Goal: Communication & Community: Answer question/provide support

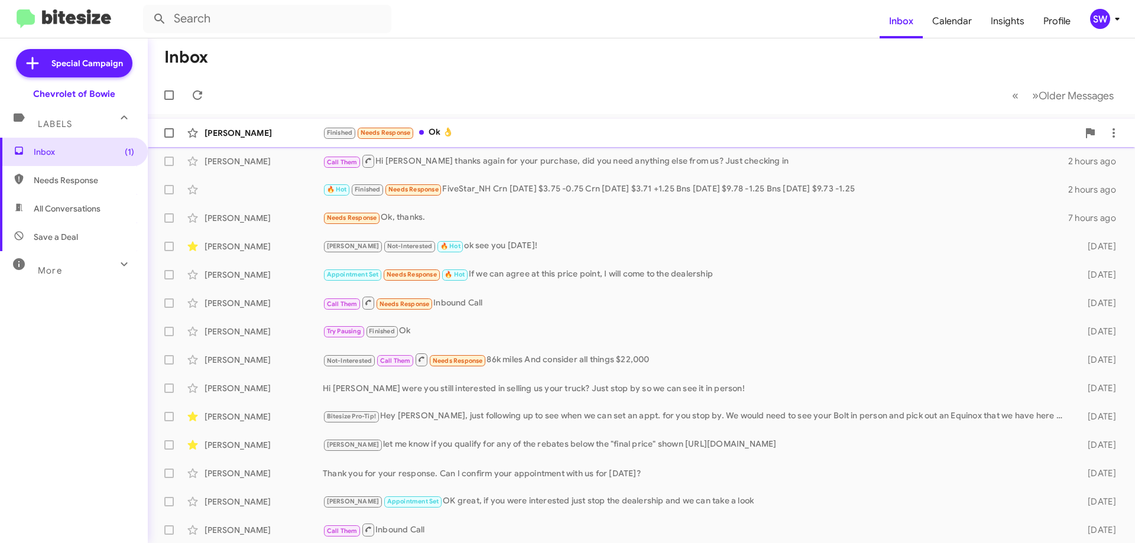
click at [438, 142] on div "[PERSON_NAME] Finished Needs Response Ok 👌 an hour ago" at bounding box center [641, 133] width 969 height 24
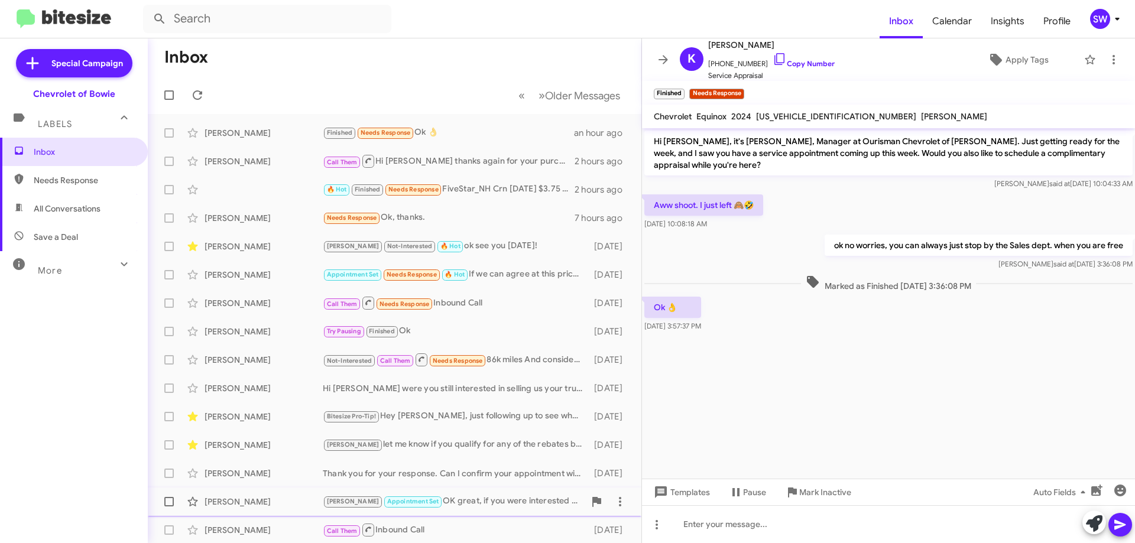
click at [793, 490] on icon at bounding box center [792, 493] width 9 height 10
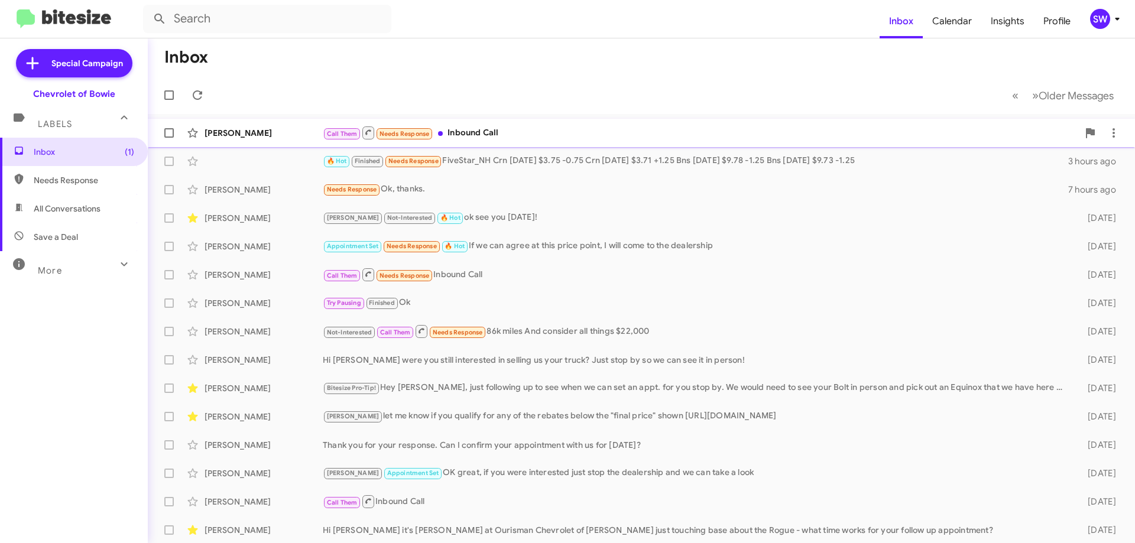
click at [503, 138] on div "Call Them Needs Response Inbound Call" at bounding box center [701, 132] width 756 height 15
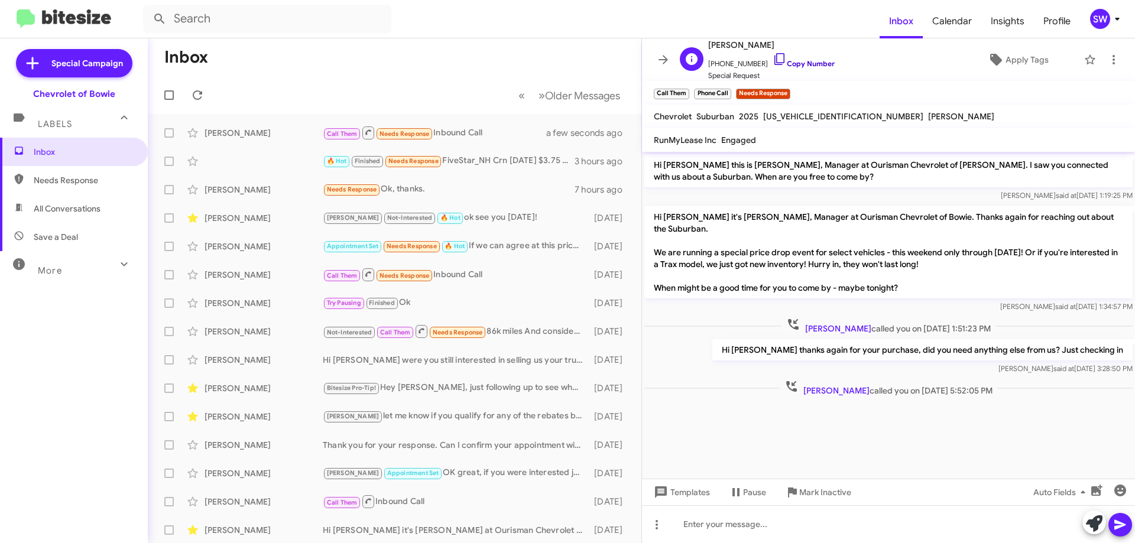
click at [773, 57] on icon at bounding box center [780, 59] width 14 height 14
